Goal: Information Seeking & Learning: Learn about a topic

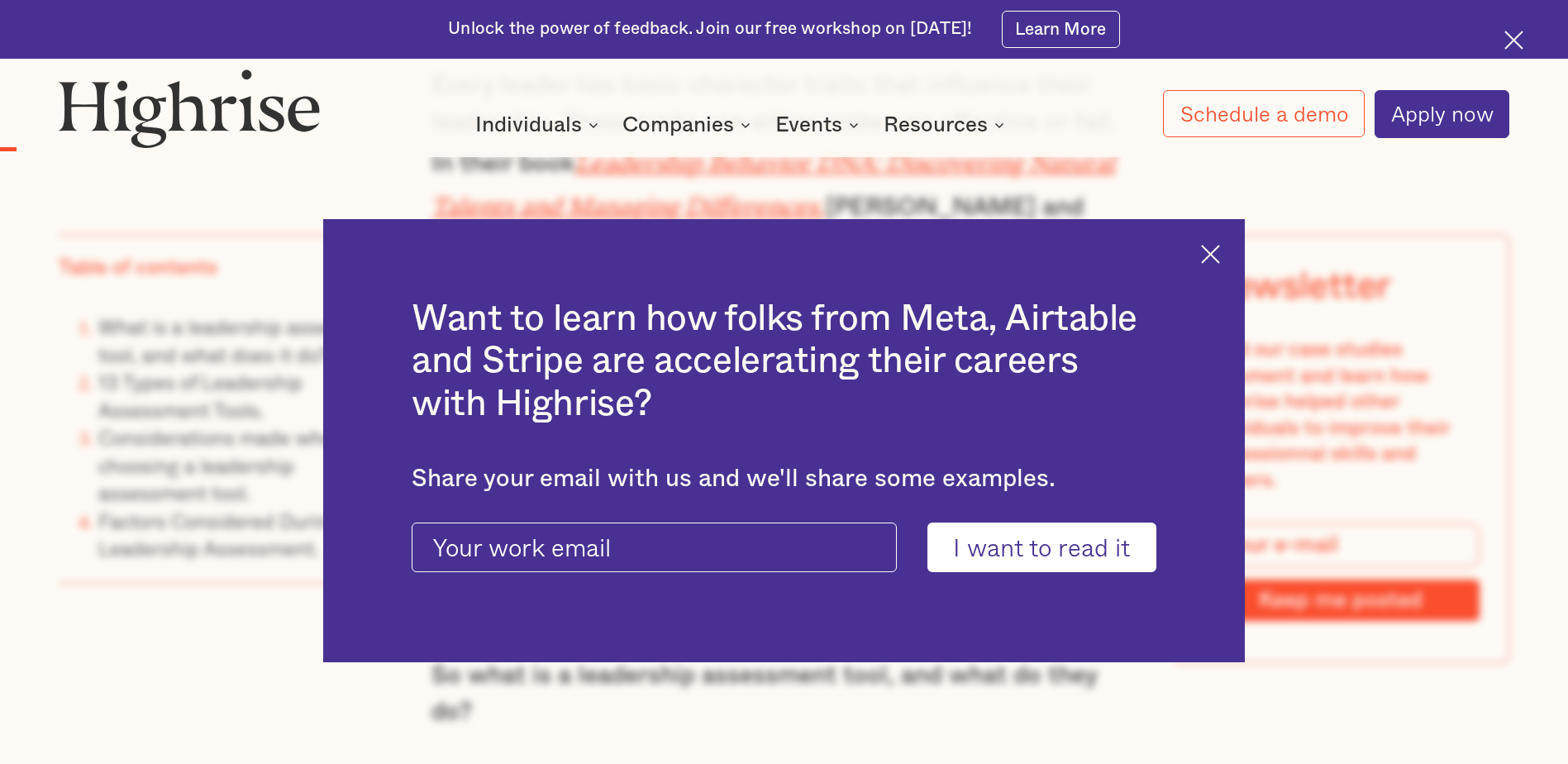
scroll to position [1984, 0]
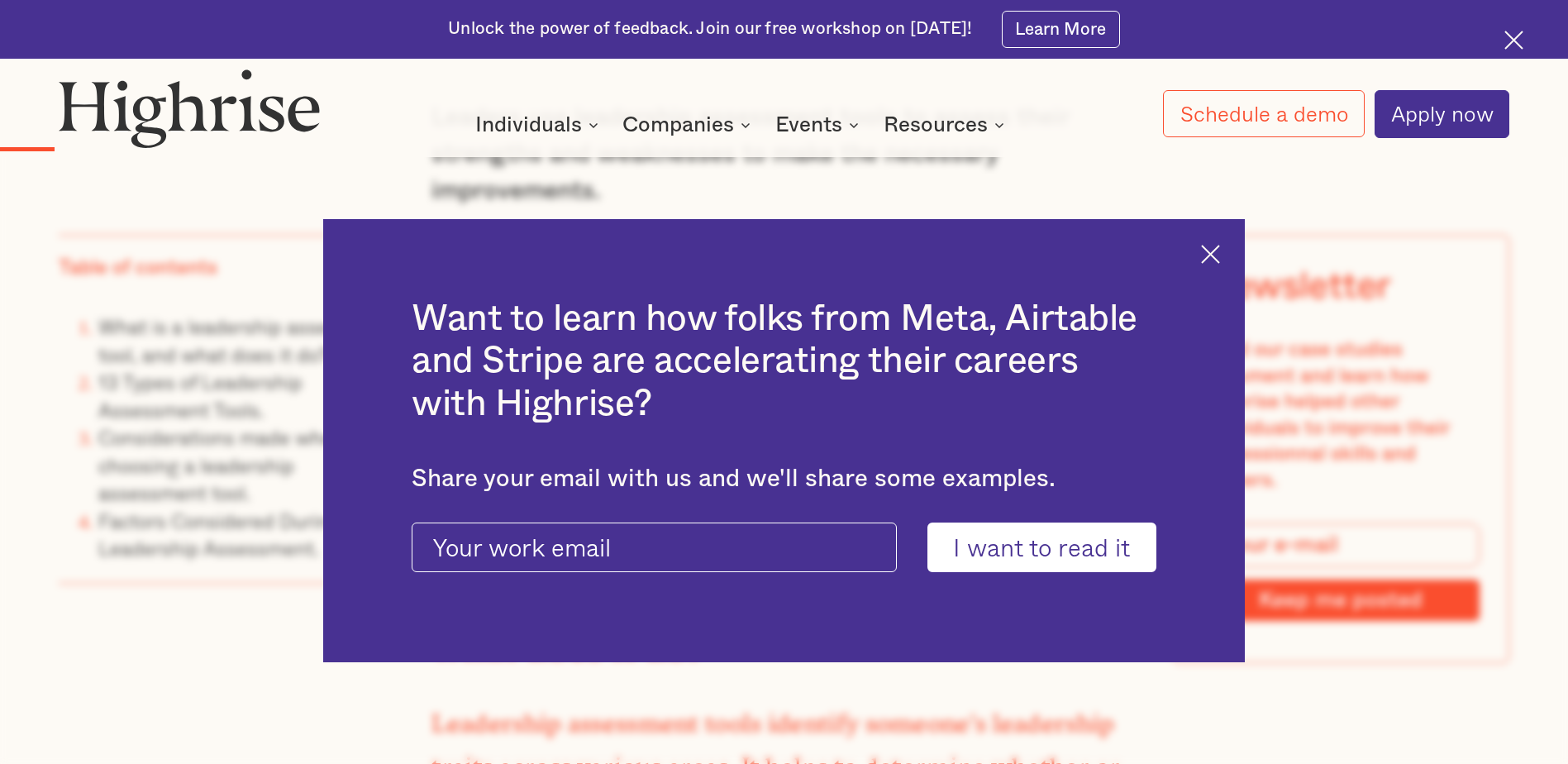
click at [1232, 246] on div "Want to learn how folks from Meta, Airtable and Stripe are accelerating their c…" at bounding box center [784, 441] width 921 height 444
click at [1220, 251] on img at bounding box center [1211, 254] width 19 height 19
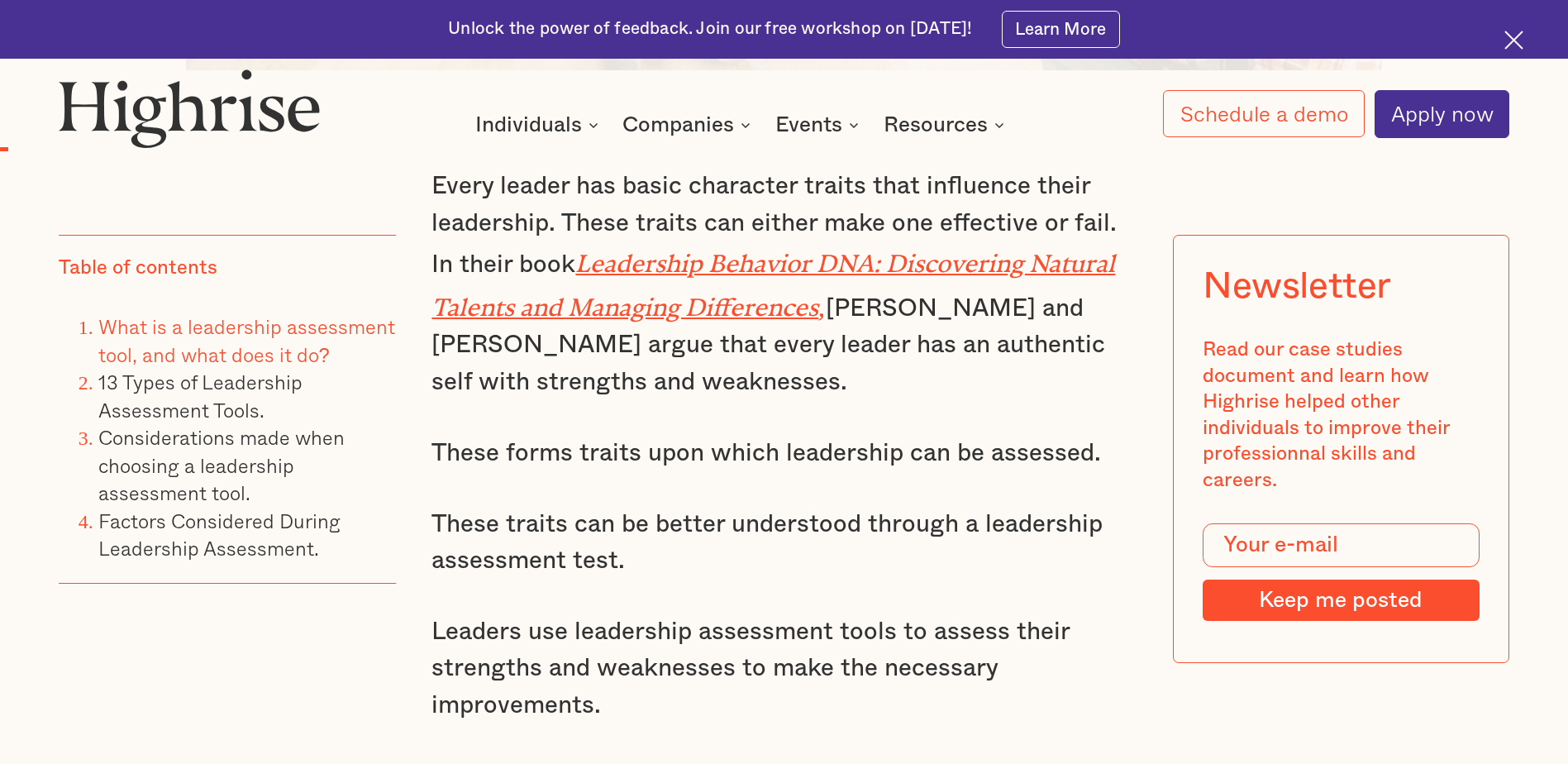
scroll to position [1487, 0]
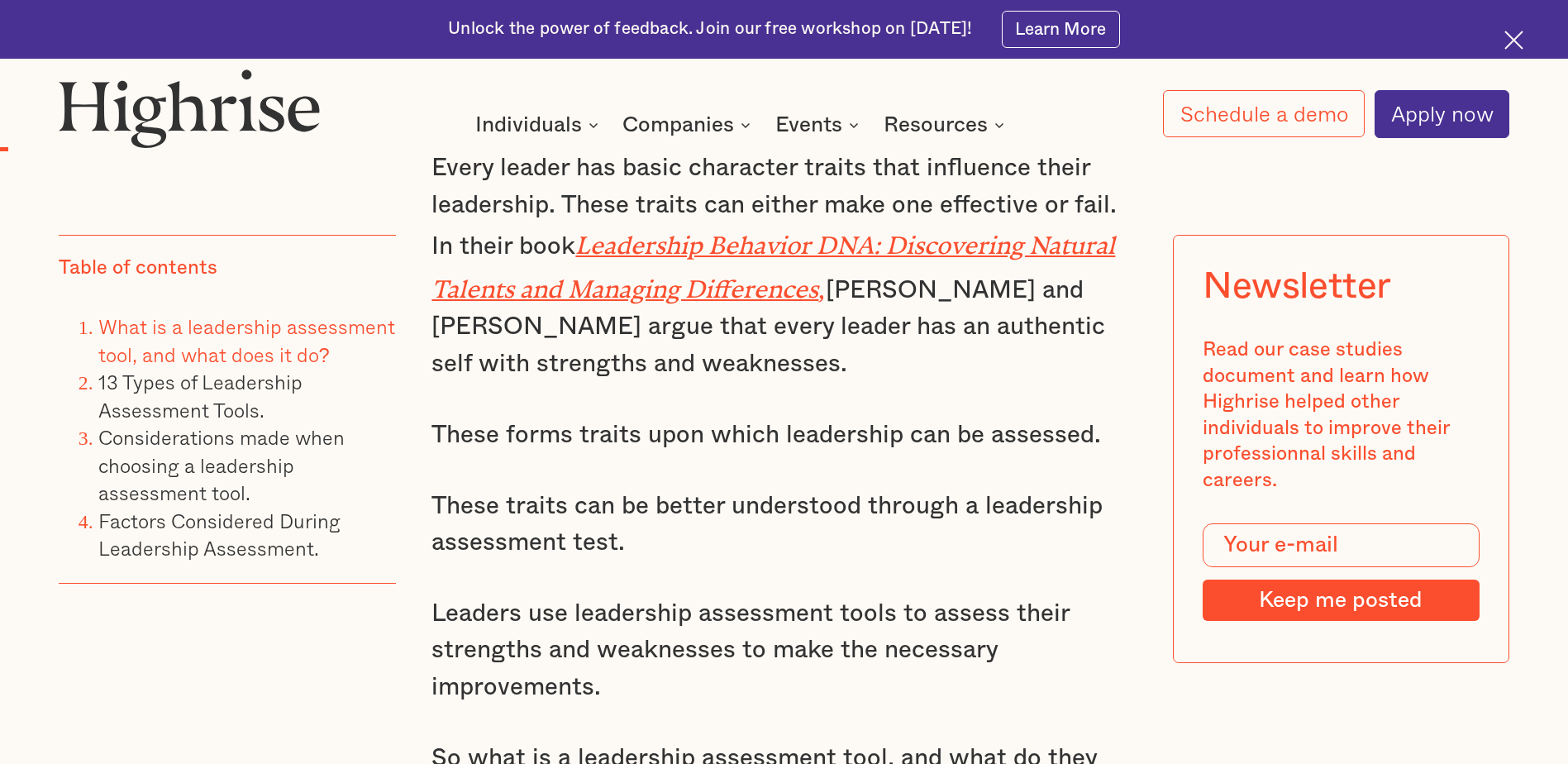
click at [307, 338] on link "What is a leadership assessment tool, and what does it do?" at bounding box center [247, 340] width 296 height 58
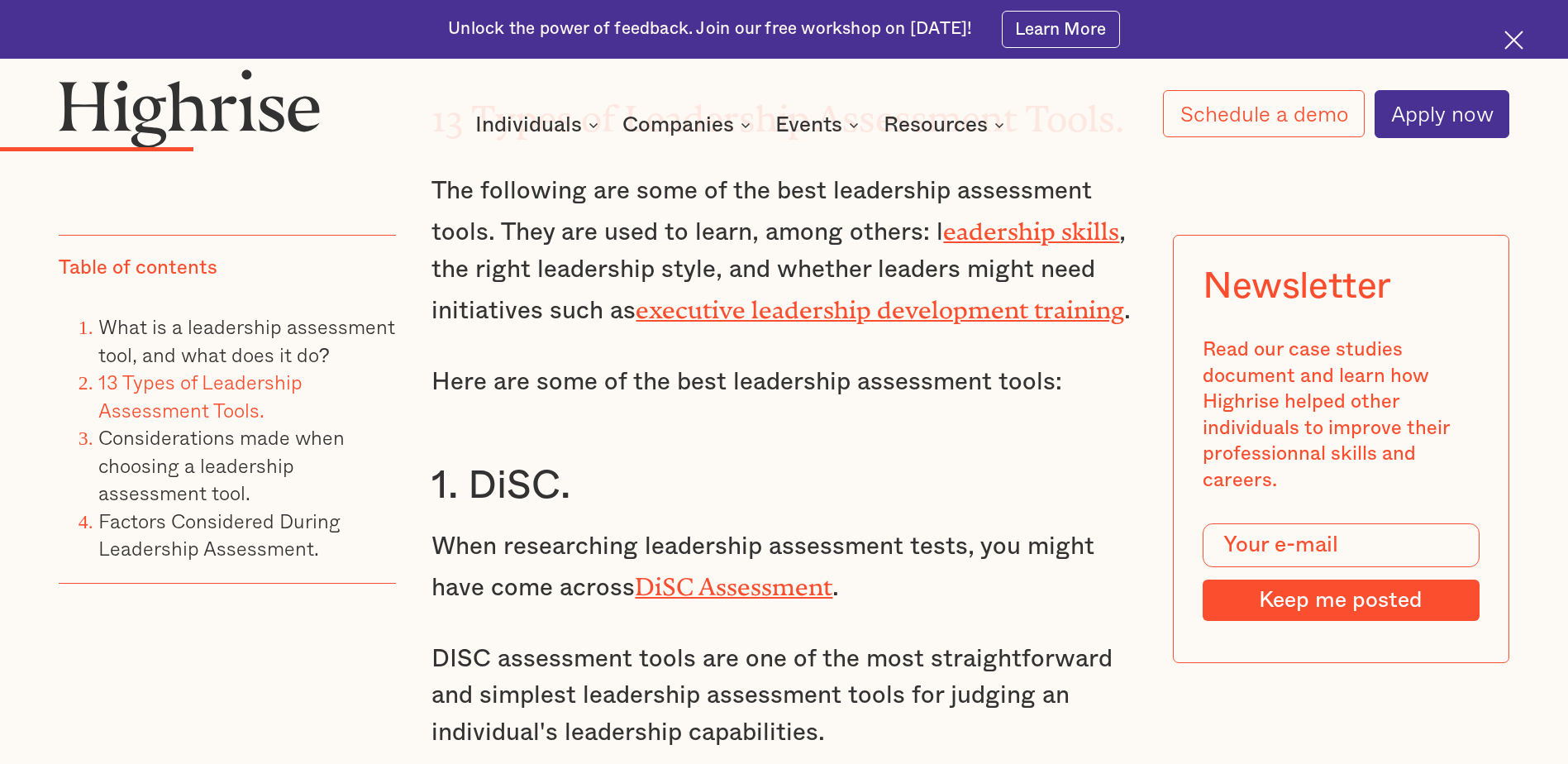
scroll to position [3557, 0]
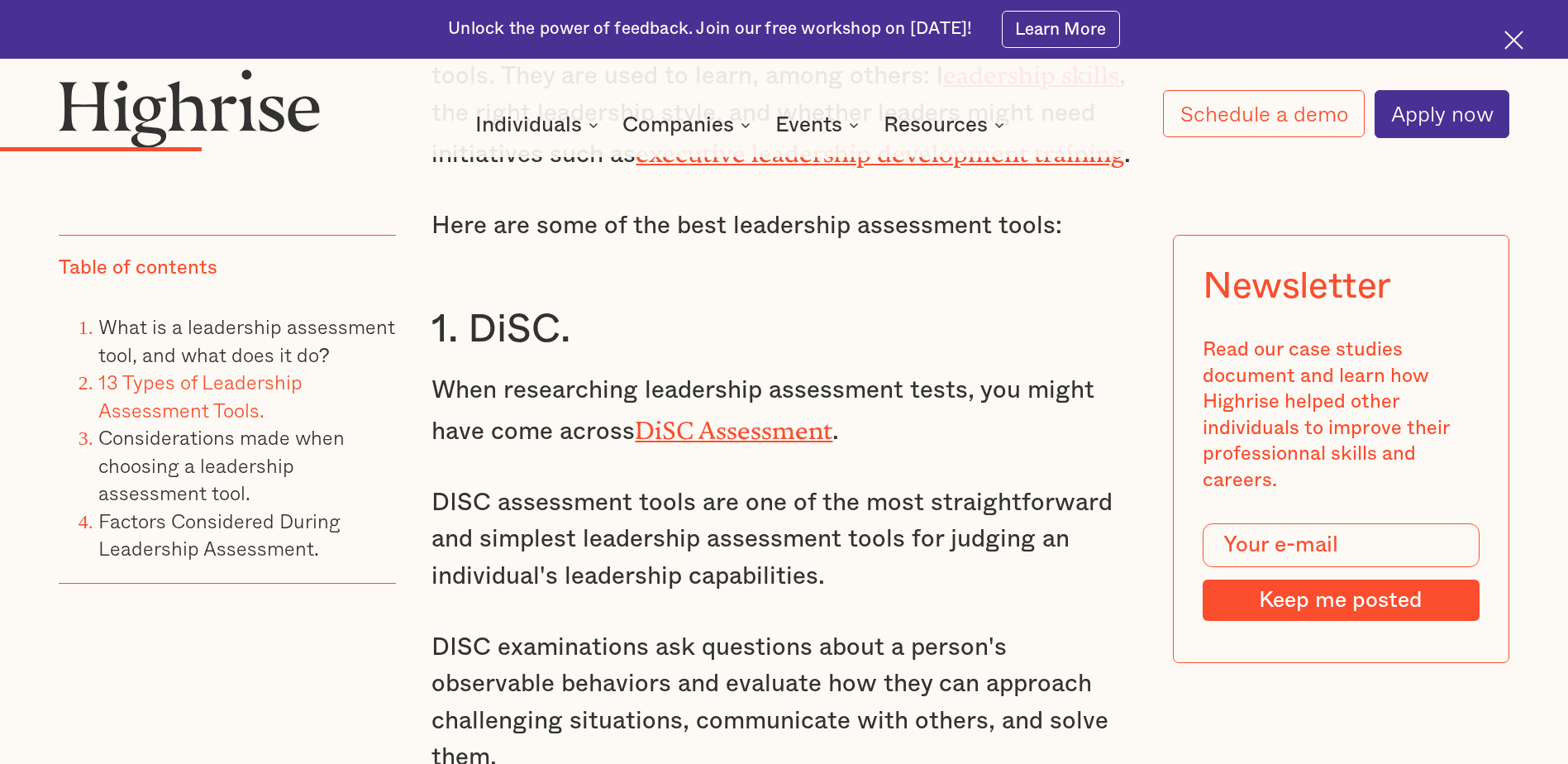
click at [672, 417] on link "DiSC Assessment" at bounding box center [733, 424] width 197 height 16
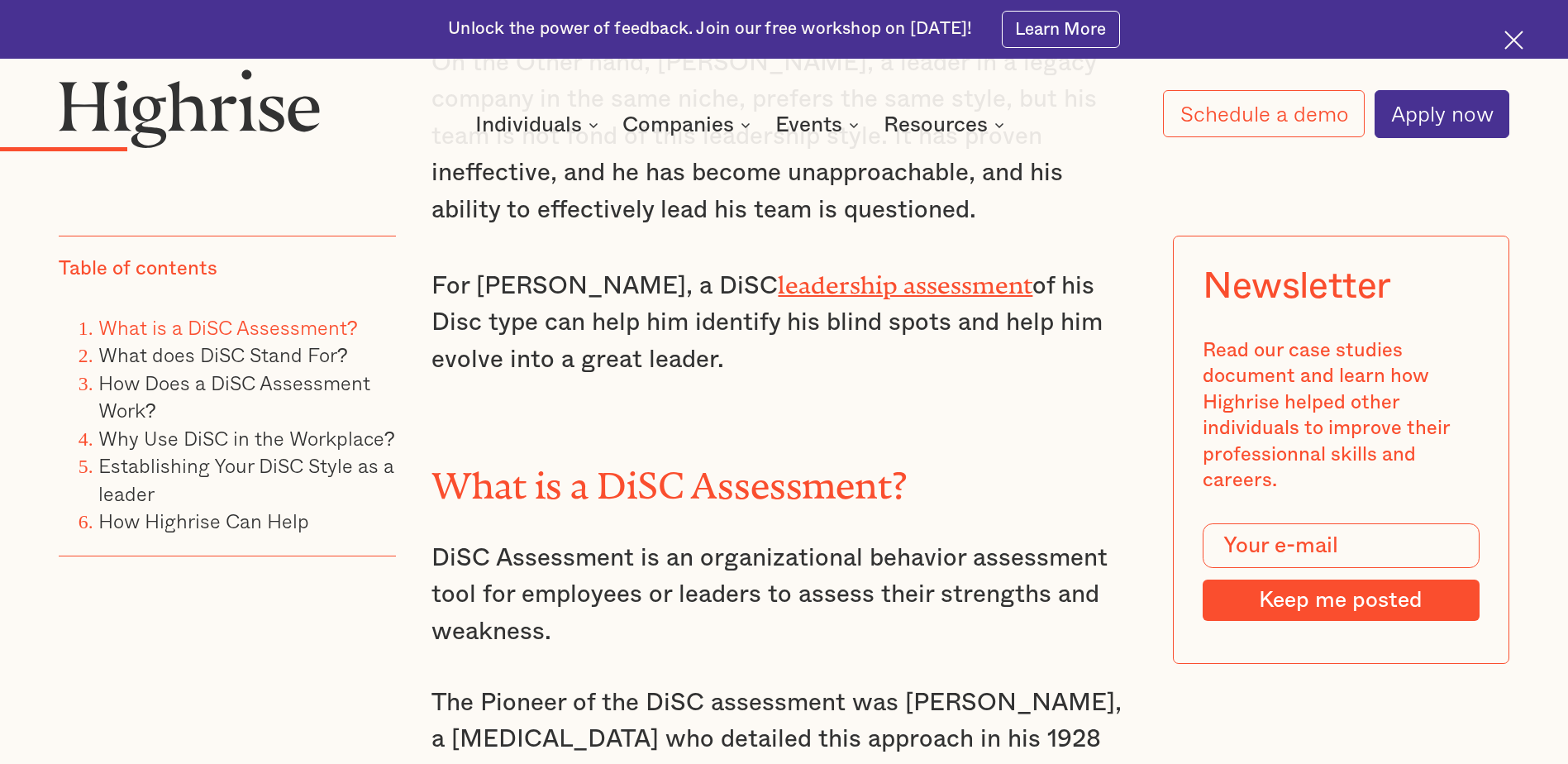
scroll to position [1901, 0]
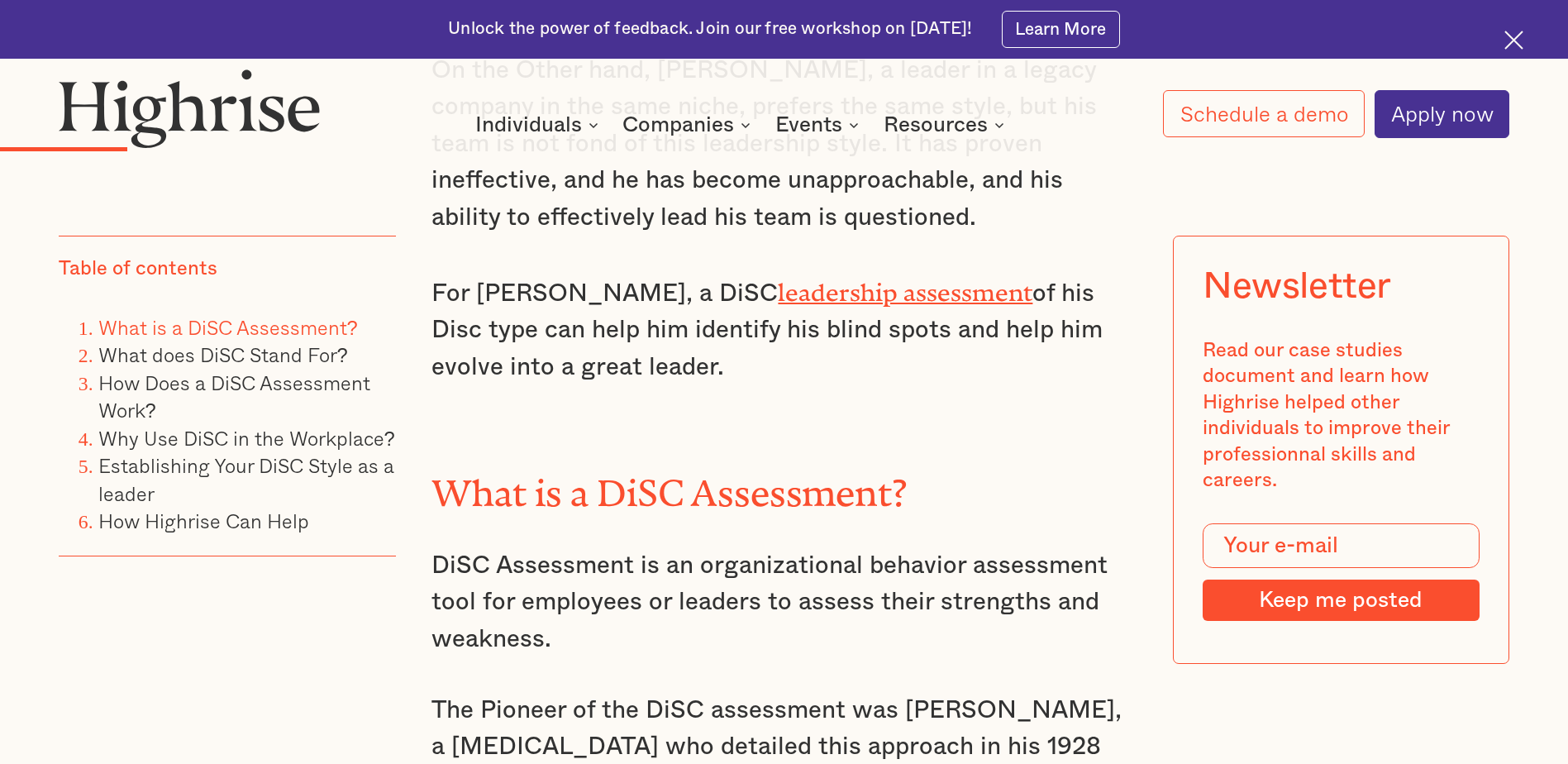
click at [778, 279] on link "leadership assessment" at bounding box center [905, 286] width 255 height 16
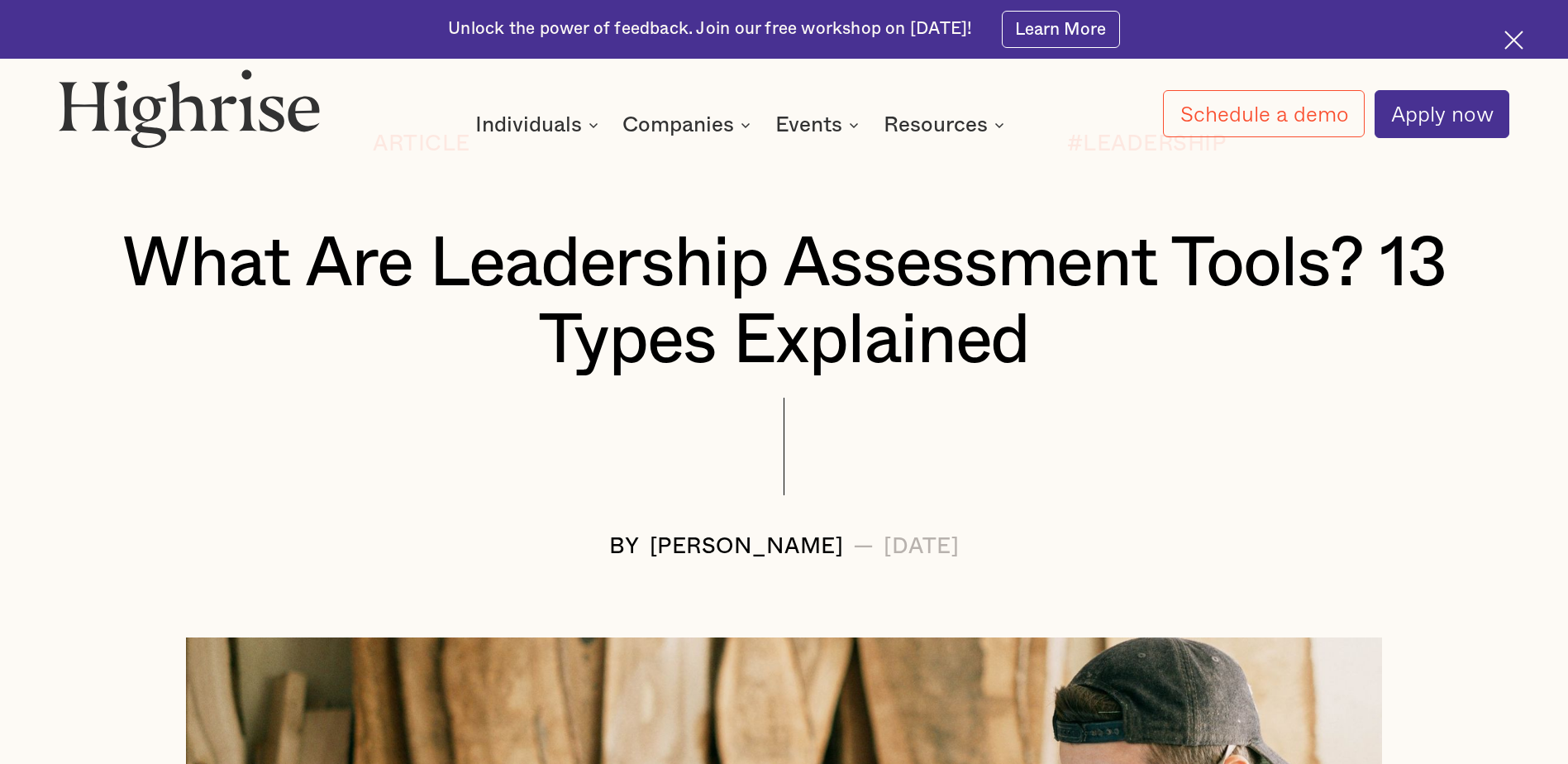
scroll to position [662, 0]
